Goal: Task Accomplishment & Management: Manage account settings

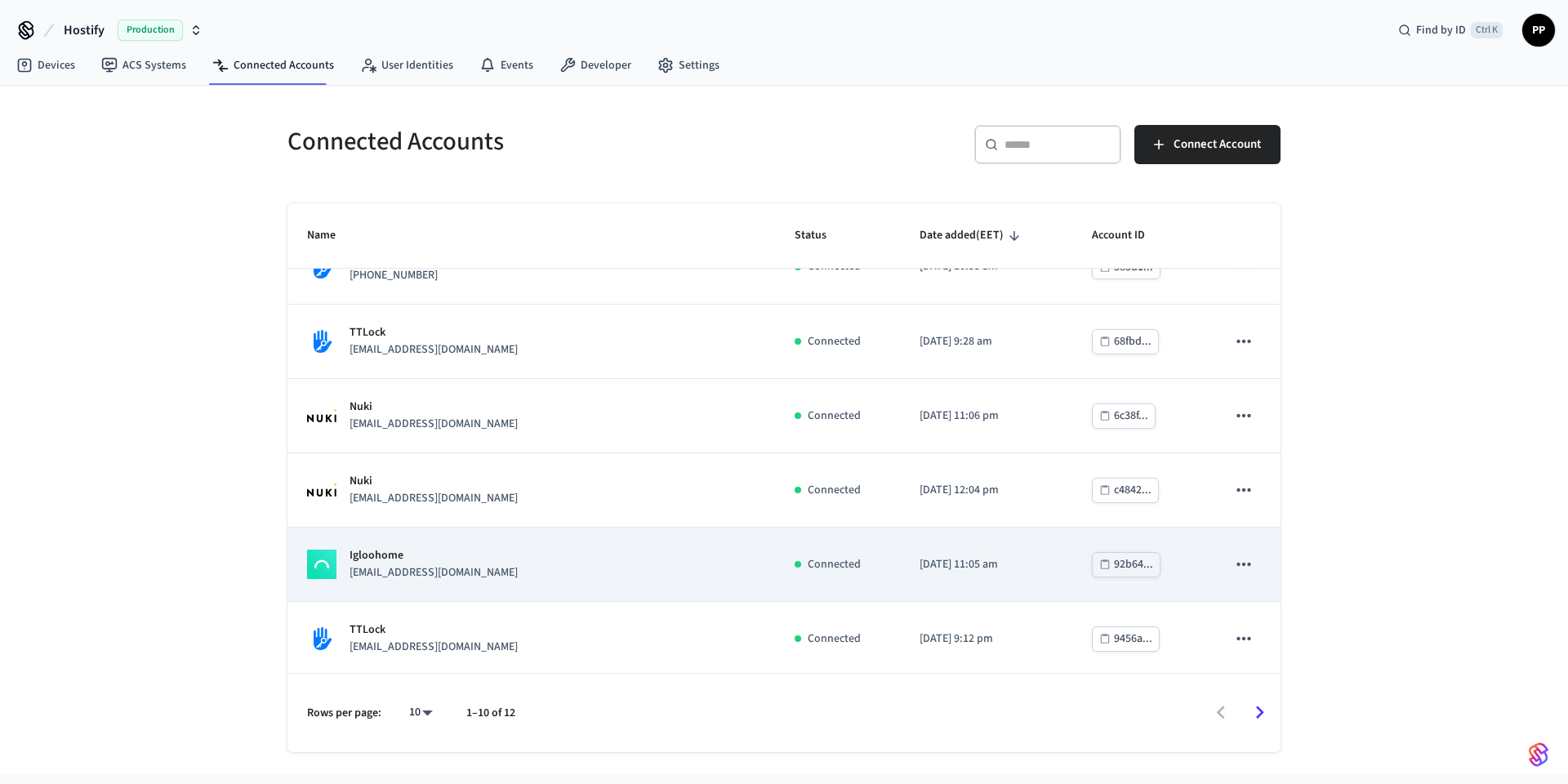
scroll to position [341, 0]
click at [500, 562] on div "Igloohome hello@hostrelax.com.au" at bounding box center [531, 560] width 448 height 34
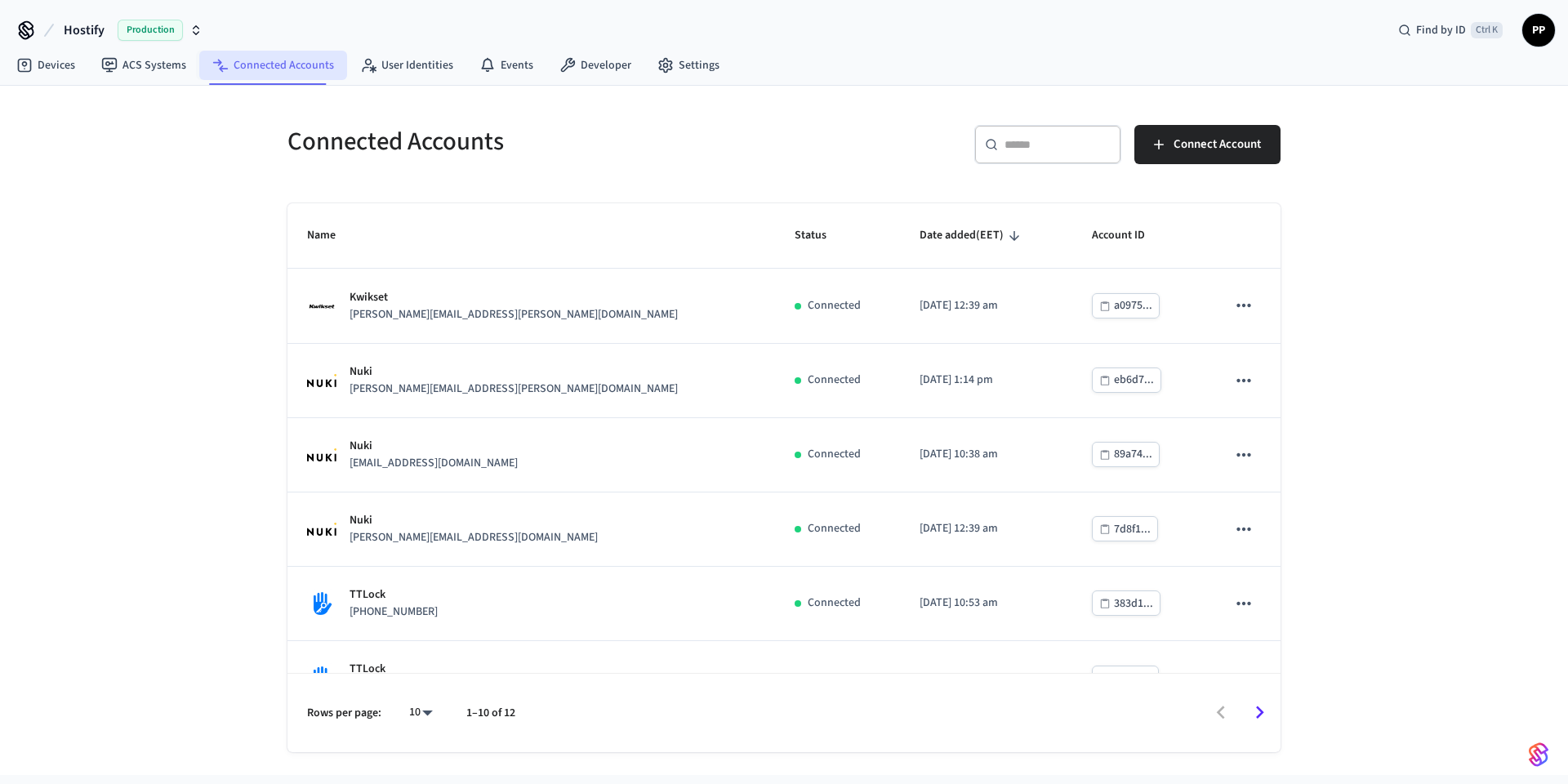
click at [269, 69] on link "Connected Accounts" at bounding box center [273, 65] width 147 height 29
